Goal: Information Seeking & Learning: Learn about a topic

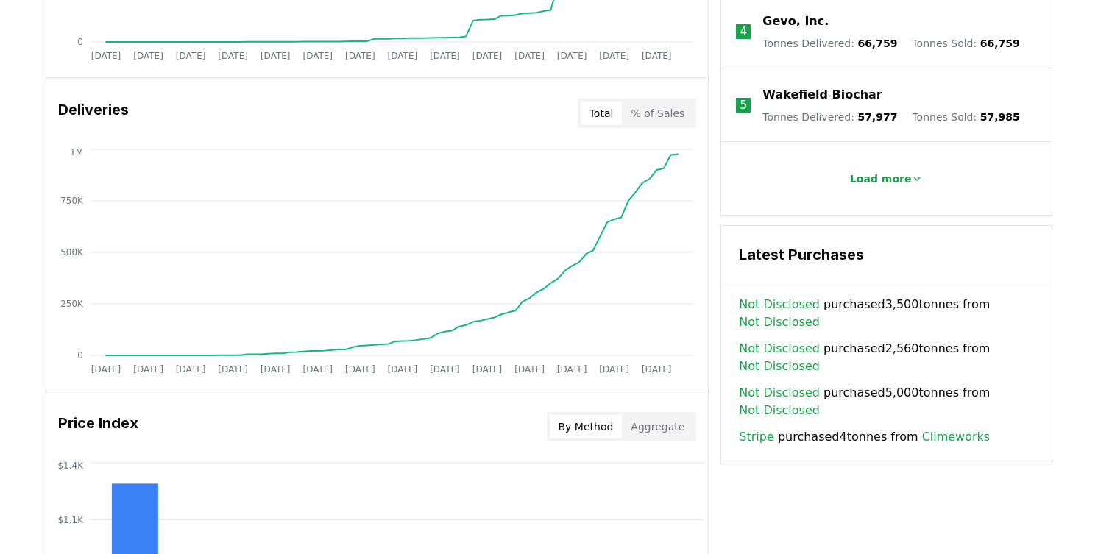
scroll to position [823, 0]
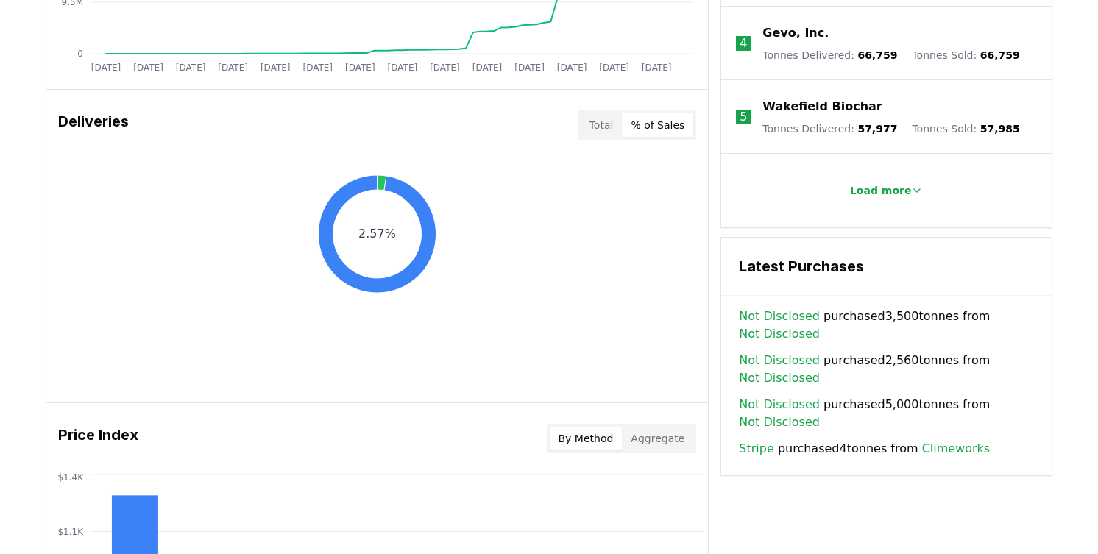
click at [674, 130] on button "% of Sales" at bounding box center [657, 125] width 71 height 24
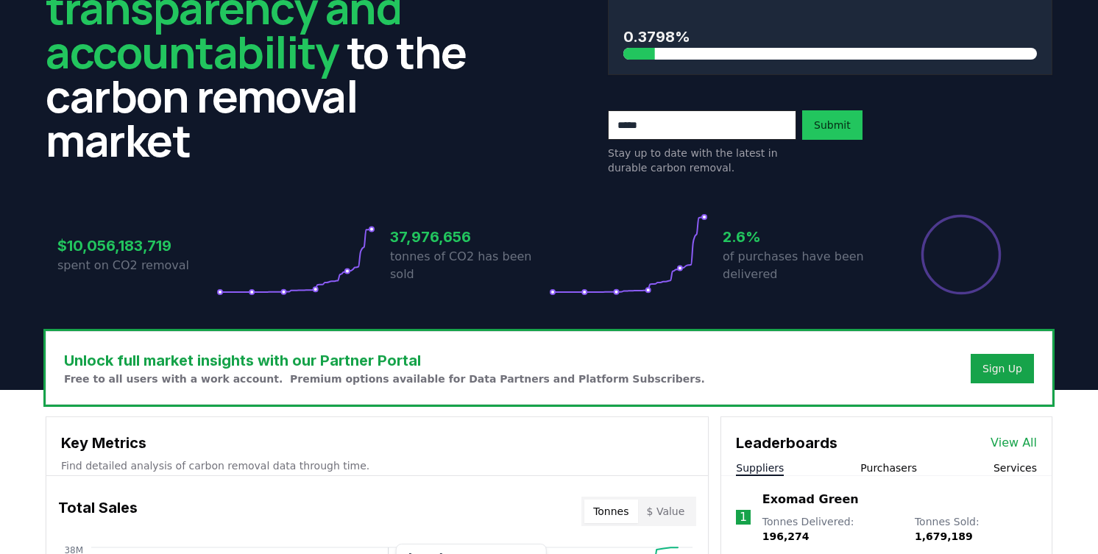
scroll to position [0, 0]
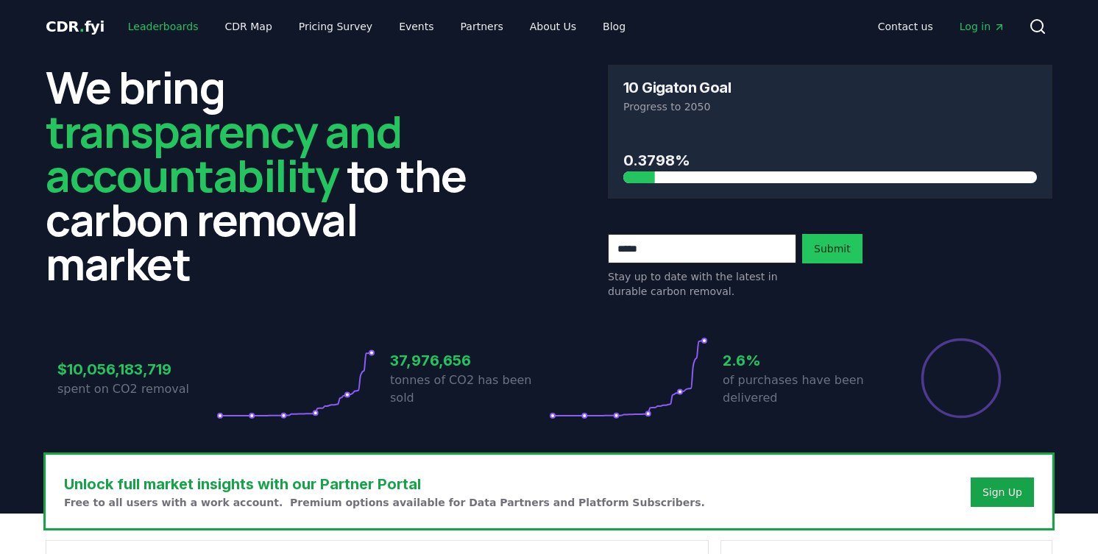
click at [171, 27] on link "Leaderboards" at bounding box center [163, 26] width 94 height 26
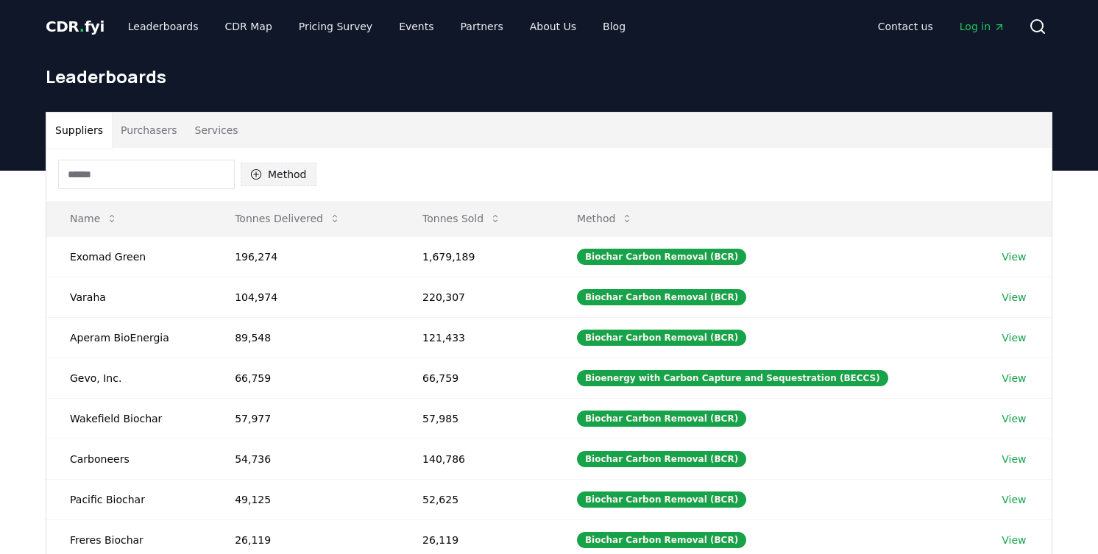
click at [282, 168] on button "Method" at bounding box center [279, 175] width 76 height 24
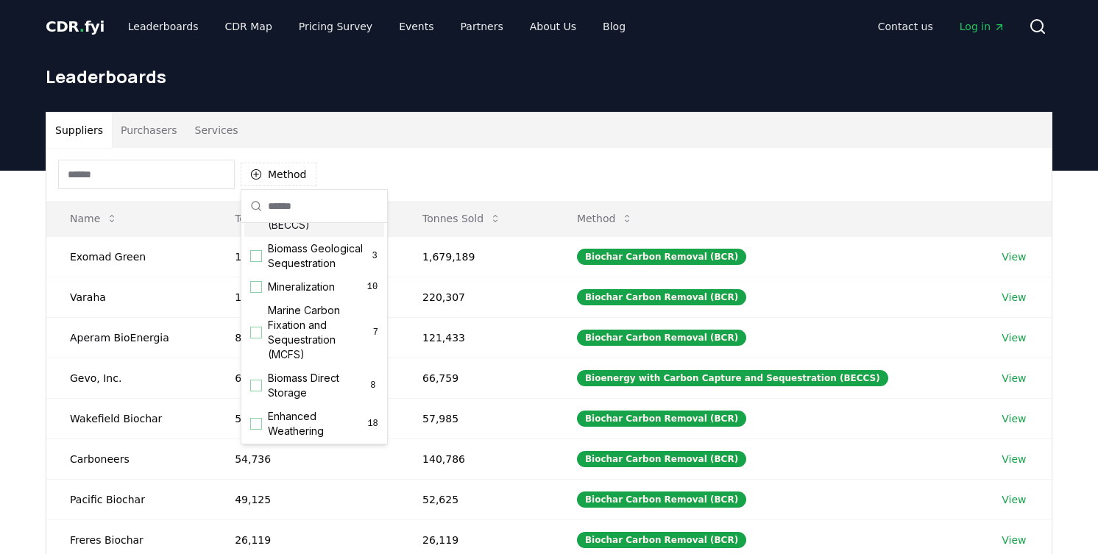
scroll to position [96, 0]
click at [254, 333] on div "Suggestions" at bounding box center [256, 331] width 12 height 12
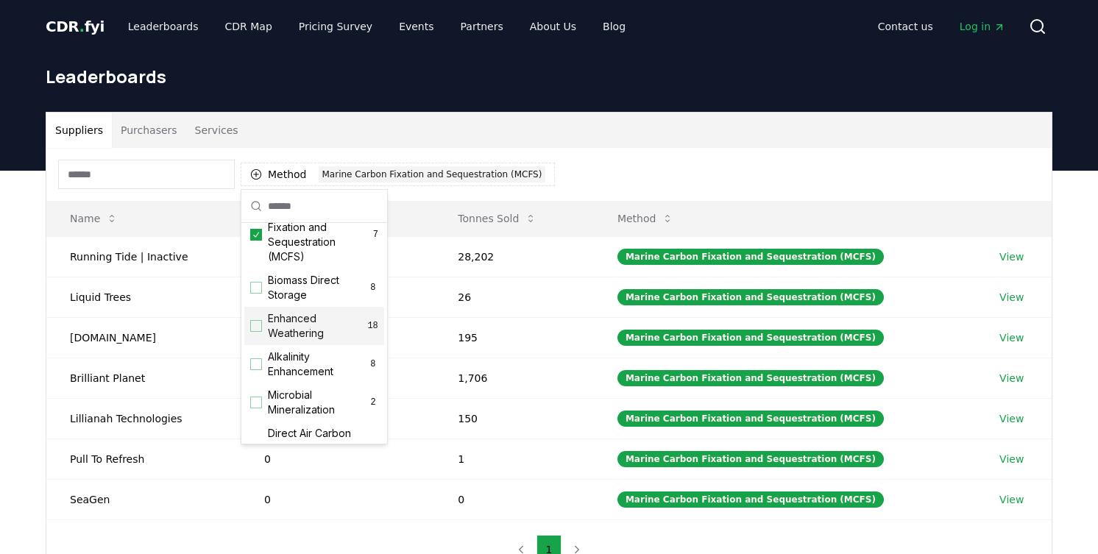
scroll to position [204, 0]
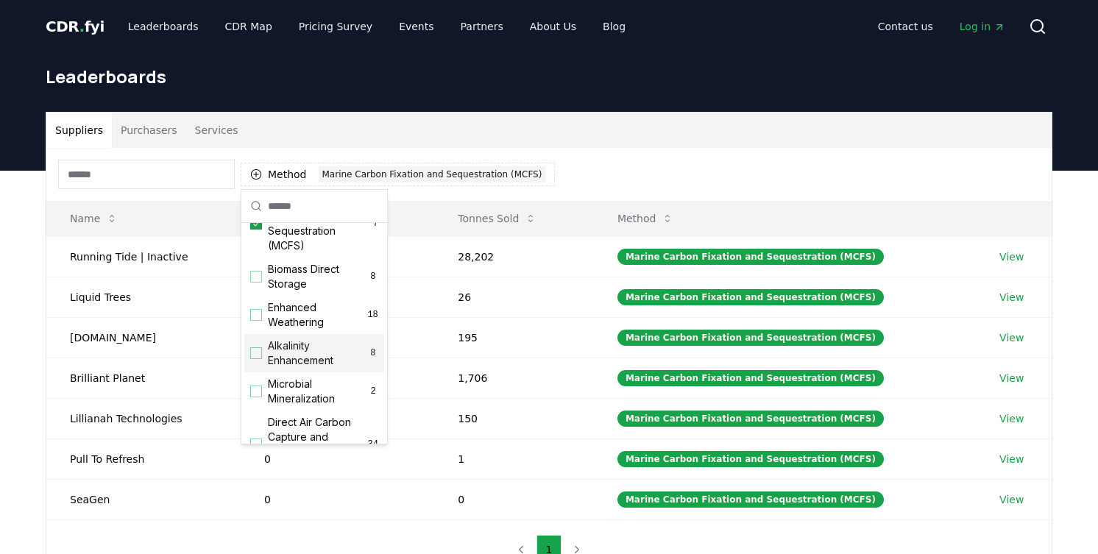
click at [257, 355] on div "Suggestions" at bounding box center [256, 353] width 12 height 12
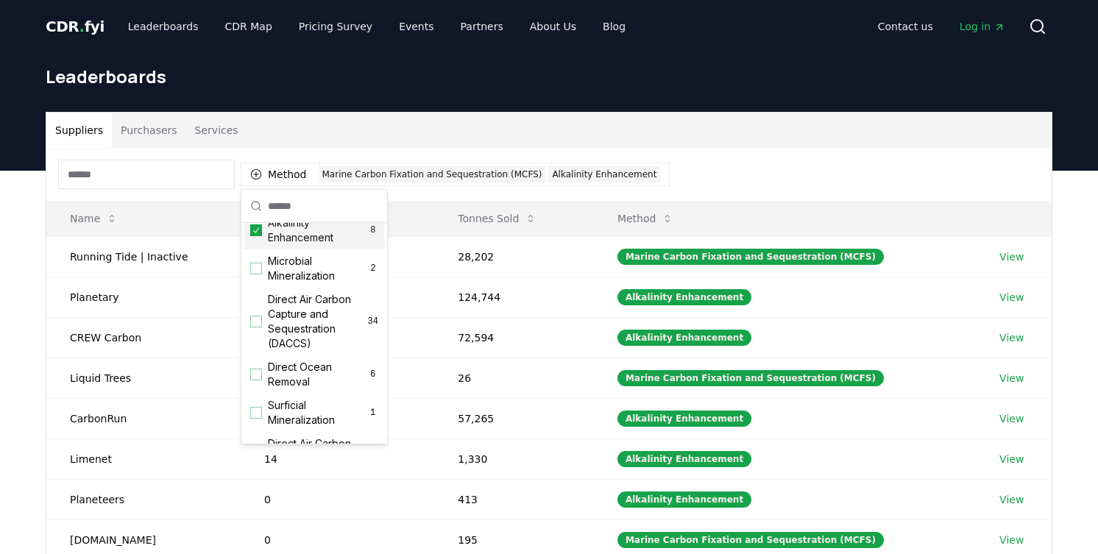
scroll to position [330, 0]
click at [256, 372] on div "Suggestions" at bounding box center [256, 372] width 12 height 12
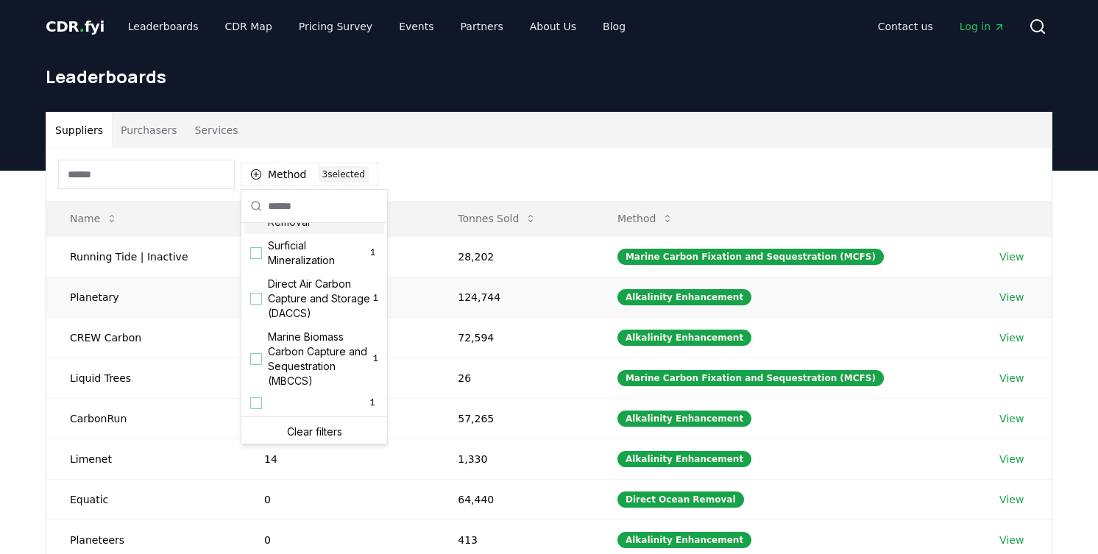
scroll to position [489, 0]
click at [585, 146] on div "Suppliers Purchasers Services" at bounding box center [548, 130] width 1005 height 35
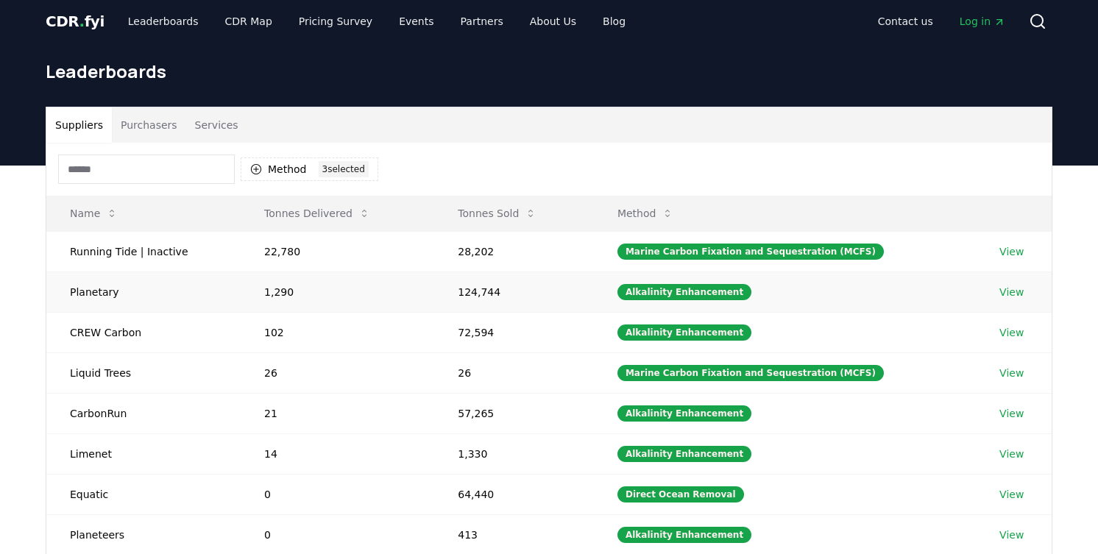
scroll to position [0, 0]
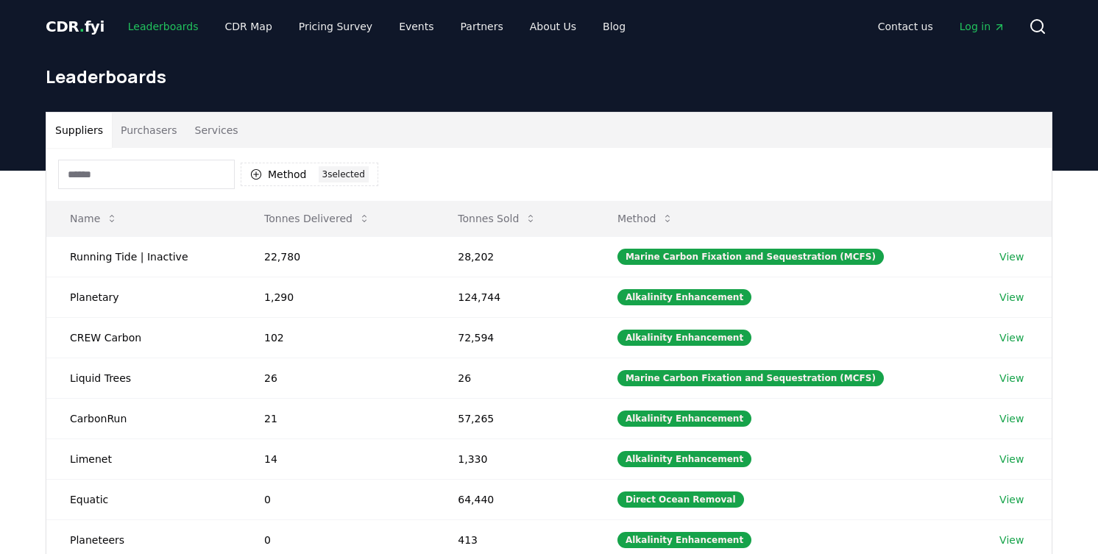
click at [166, 22] on link "Leaderboards" at bounding box center [163, 26] width 94 height 26
click at [79, 27] on span "." at bounding box center [81, 27] width 5 height 18
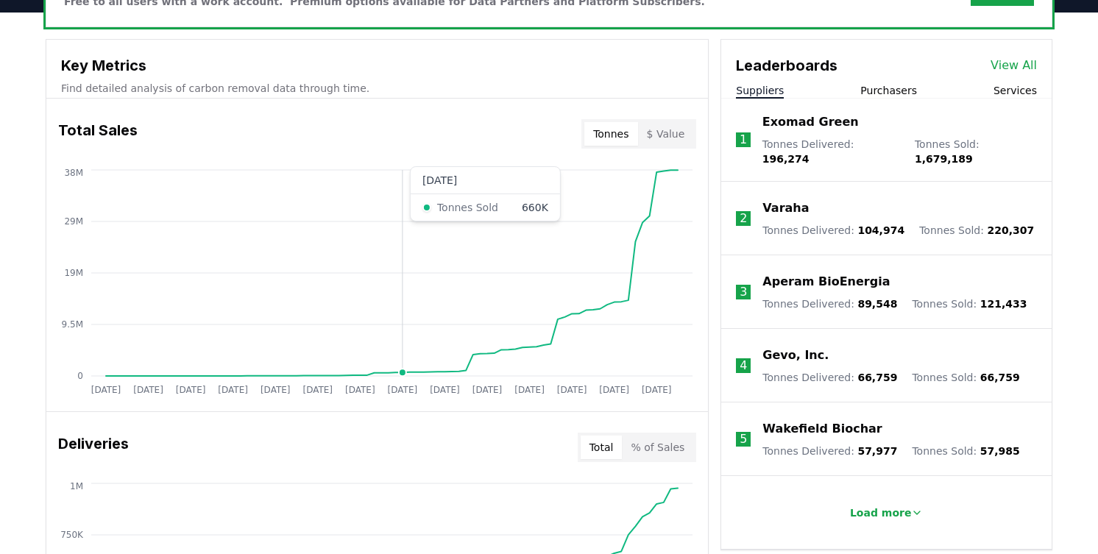
scroll to position [505, 0]
